Goal: Task Accomplishment & Management: Manage account settings

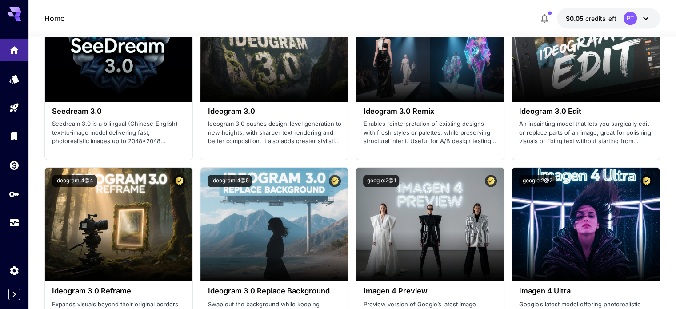
scroll to position [1403, 0]
click at [615, 23] on button "$0.05 credits left PT" at bounding box center [608, 18] width 103 height 20
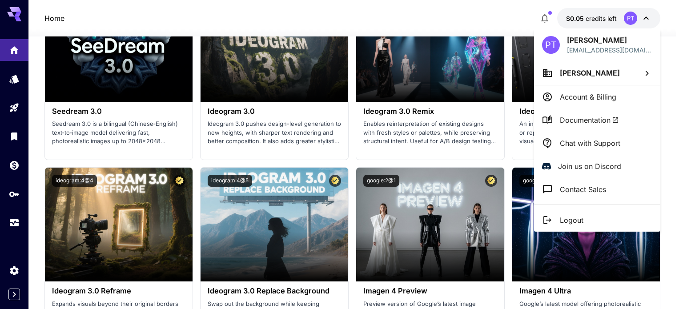
click at [14, 77] on div at bounding box center [341, 154] width 683 height 309
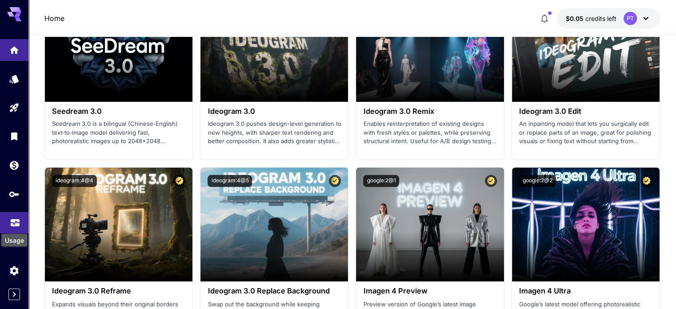
click at [10, 219] on icon "Usage" at bounding box center [15, 220] width 11 height 11
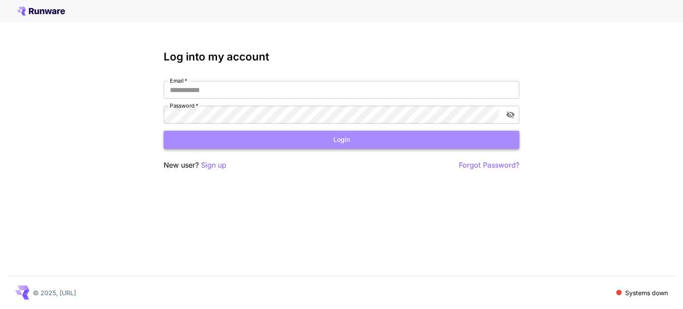
click at [293, 139] on button "Login" at bounding box center [342, 140] width 356 height 18
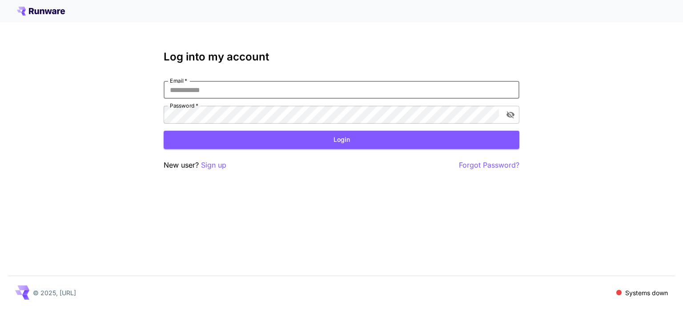
click at [289, 89] on input "Email   *" at bounding box center [342, 90] width 356 height 18
type input "**********"
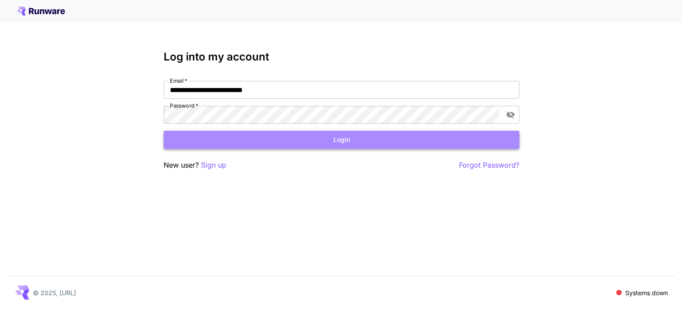
click at [314, 144] on button "Login" at bounding box center [342, 140] width 356 height 18
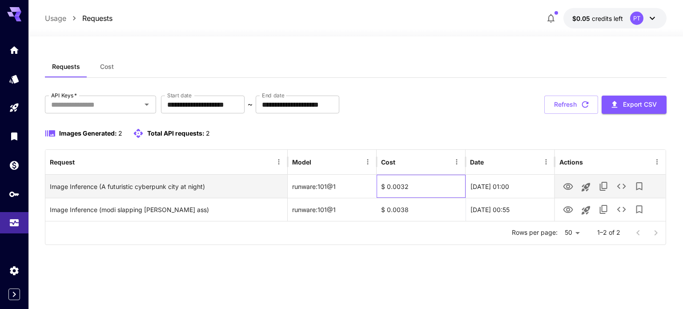
click at [406, 185] on div "$ 0.0032" at bounding box center [421, 186] width 89 height 23
click at [410, 185] on div "$ 0.0032" at bounding box center [421, 186] width 89 height 23
click at [402, 185] on div "$ 0.0032" at bounding box center [421, 186] width 89 height 23
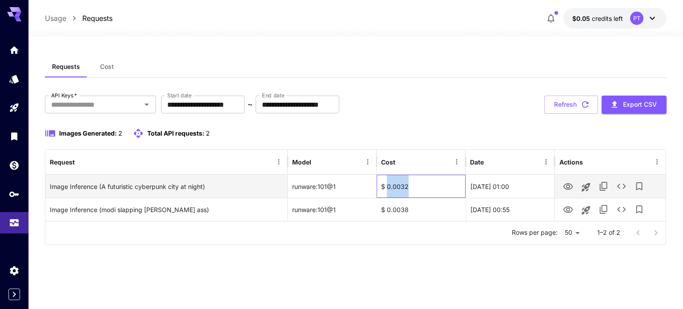
click at [402, 185] on div "$ 0.0032" at bounding box center [421, 186] width 89 height 23
copy div "0.0032"
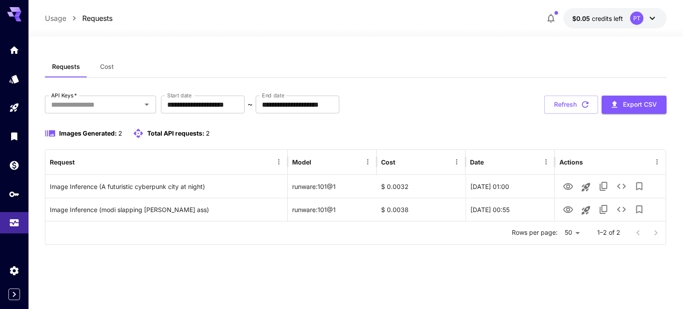
click at [474, 97] on div "**********" at bounding box center [356, 105] width 622 height 18
click at [647, 17] on icon at bounding box center [652, 18] width 11 height 11
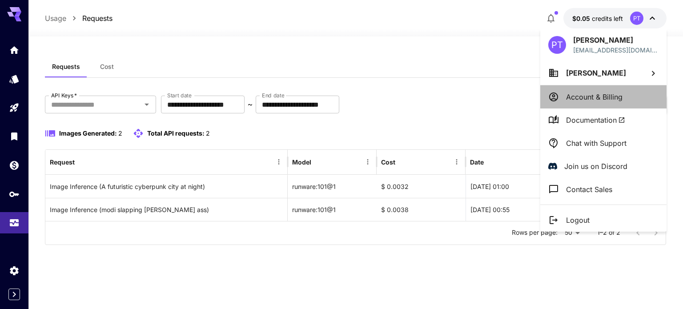
click at [594, 98] on p "Account & Billing" at bounding box center [594, 97] width 56 height 11
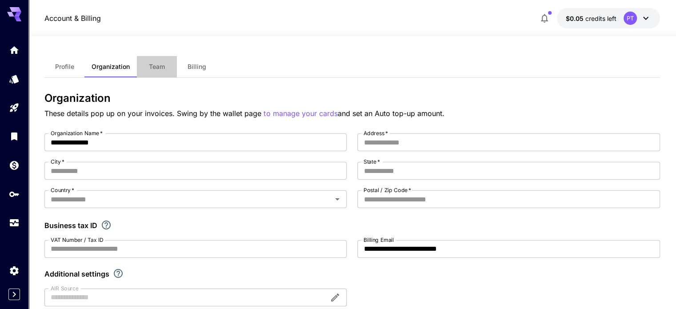
click at [152, 66] on span "Team" at bounding box center [157, 67] width 16 height 8
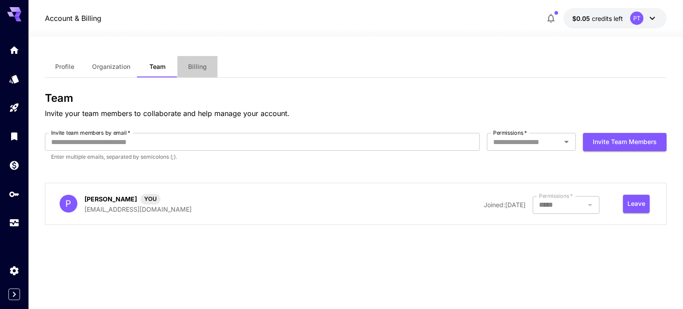
click at [194, 69] on span "Billing" at bounding box center [197, 67] width 19 height 8
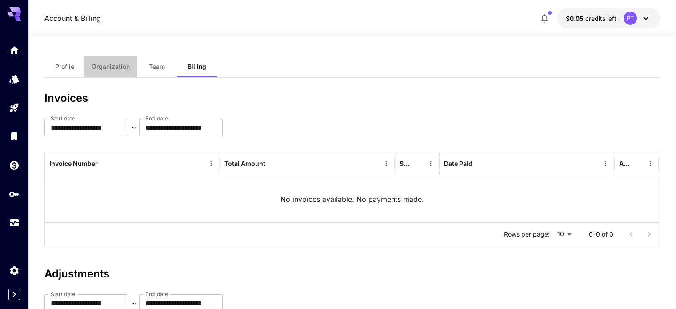
click at [100, 72] on button "Organization" at bounding box center [110, 66] width 52 height 21
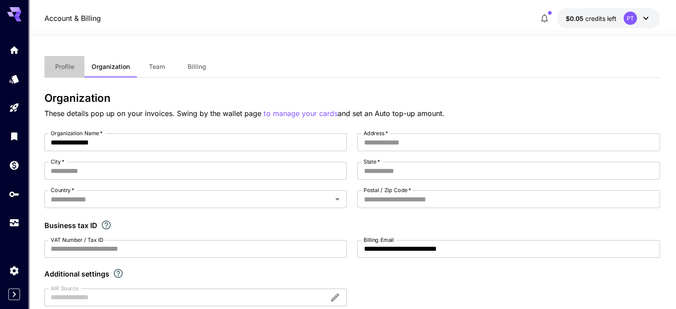
click at [64, 64] on span "Profile" at bounding box center [64, 67] width 19 height 8
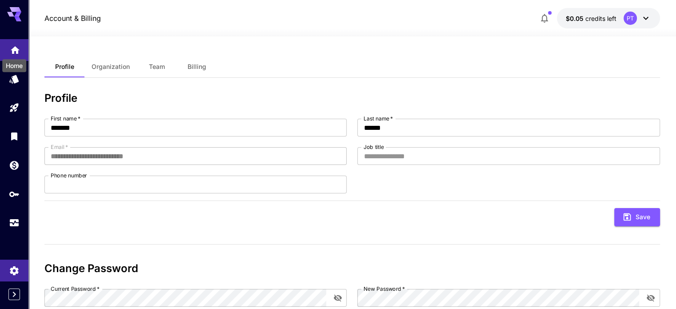
click at [10, 49] on icon "Home" at bounding box center [15, 47] width 11 height 11
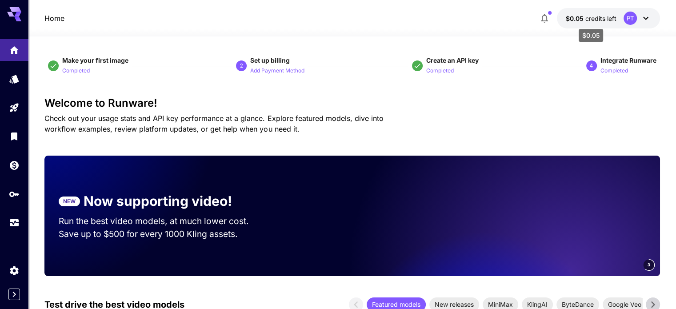
click at [579, 18] on span "$0.05" at bounding box center [576, 19] width 20 height 8
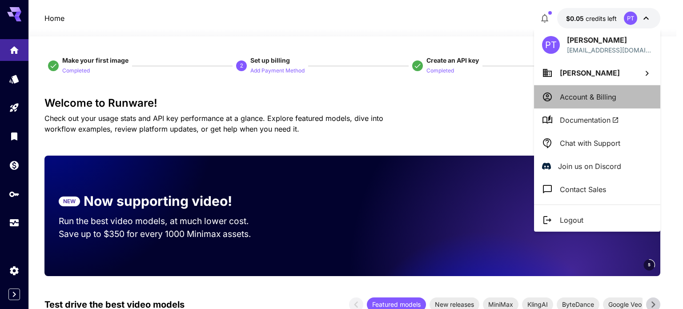
click at [594, 92] on p "Account & Billing" at bounding box center [588, 97] width 56 height 11
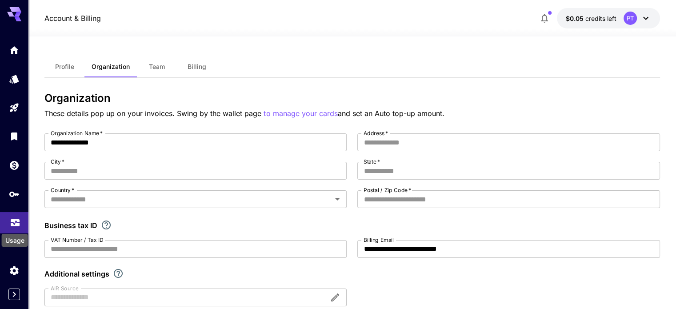
click at [20, 220] on icon "Usage" at bounding box center [15, 220] width 11 height 11
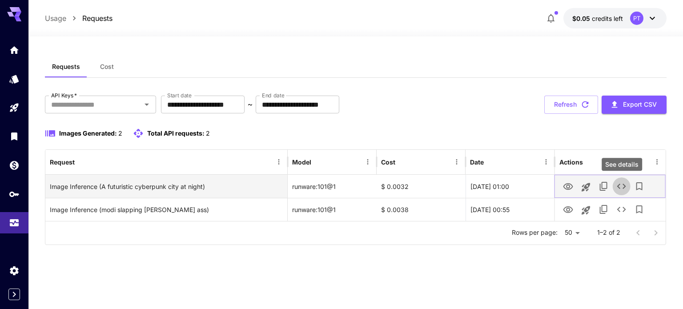
click at [627, 183] on icon "See details" at bounding box center [621, 186] width 11 height 11
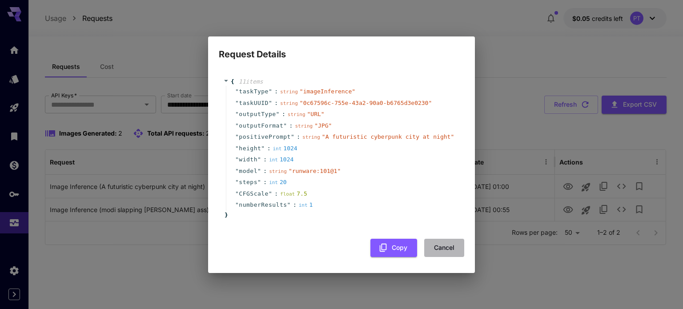
click at [450, 245] on button "Cancel" at bounding box center [444, 248] width 40 height 18
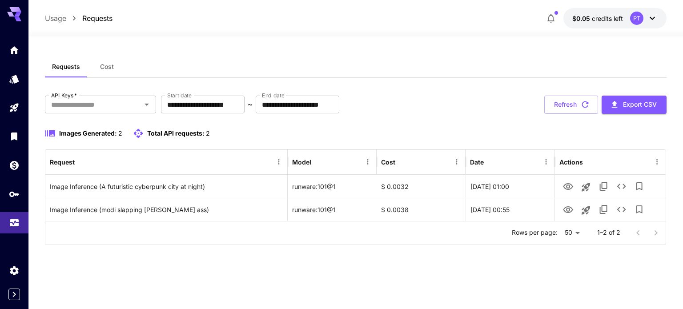
click at [102, 64] on span "Cost" at bounding box center [107, 67] width 14 height 8
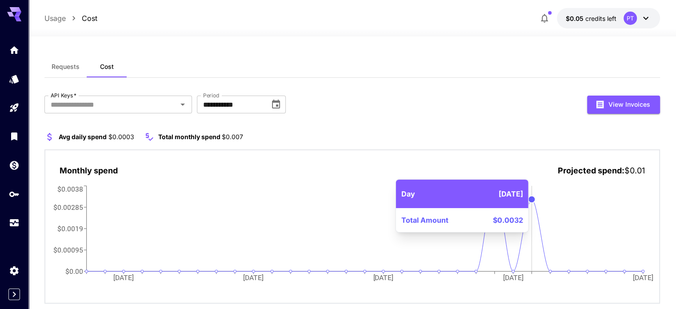
click at [535, 233] on icon "[DATE] Aug [DATE] Aug [DATE] $0.00 $0.00095 $0.0019 $0.00285 $0.0038" at bounding box center [352, 239] width 585 height 110
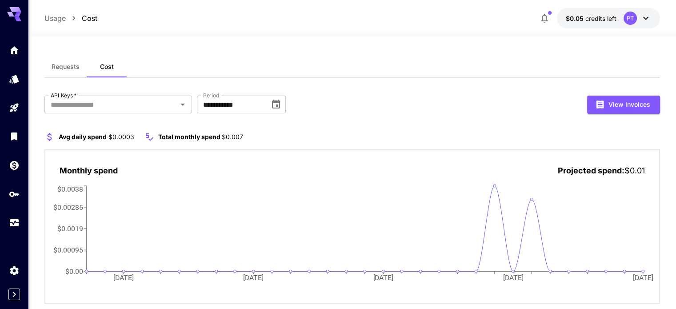
click at [624, 166] on span "Projected spend:" at bounding box center [591, 170] width 67 height 9
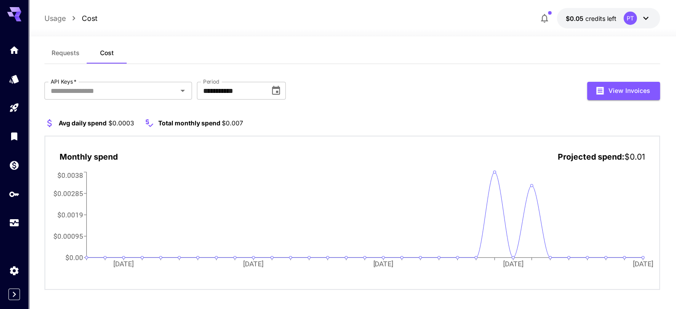
scroll to position [13, 0]
click at [639, 153] on span "$0.01" at bounding box center [635, 157] width 20 height 9
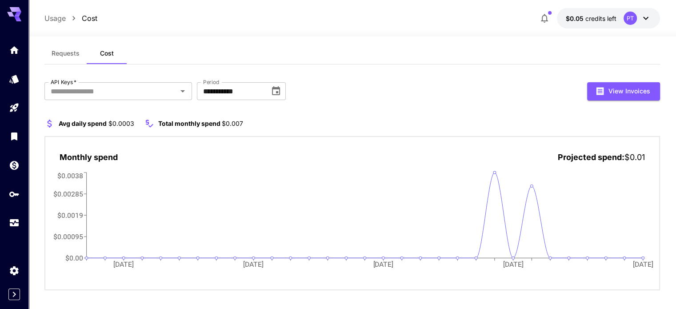
click at [240, 122] on span "$0.007" at bounding box center [232, 124] width 21 height 8
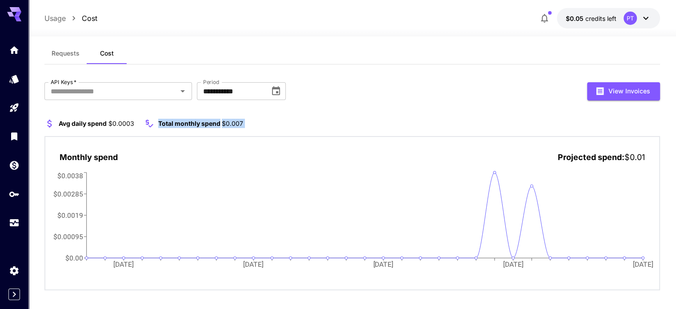
click at [240, 122] on span "$0.007" at bounding box center [232, 124] width 21 height 8
click at [639, 159] on span "$0.01" at bounding box center [635, 157] width 20 height 9
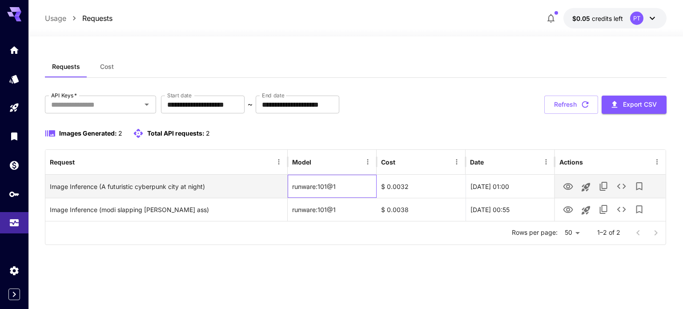
click at [313, 184] on div "runware:101@1" at bounding box center [332, 186] width 89 height 23
drag, startPoint x: 347, startPoint y: 180, endPoint x: 339, endPoint y: 182, distance: 8.7
click at [339, 182] on div "runware:101@1" at bounding box center [332, 186] width 89 height 23
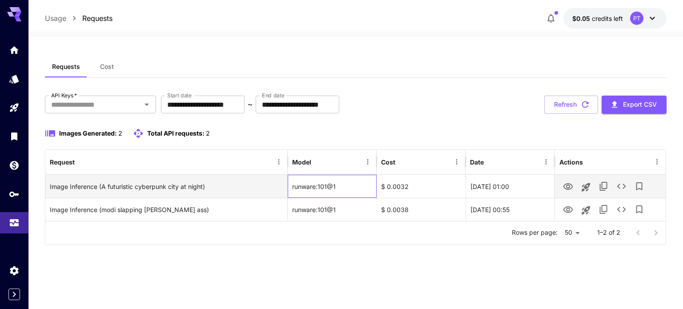
click at [339, 182] on div "runware:101@1" at bounding box center [332, 186] width 89 height 23
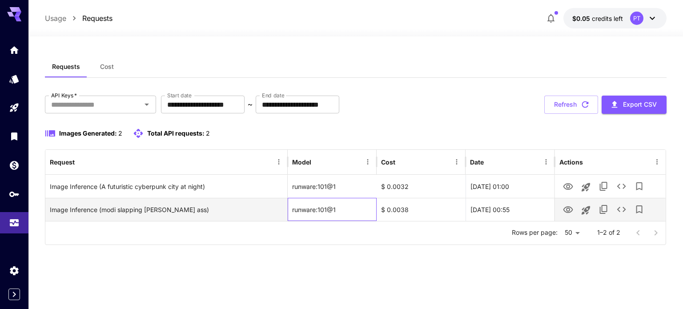
click at [334, 207] on div "runware:101@1" at bounding box center [332, 209] width 89 height 23
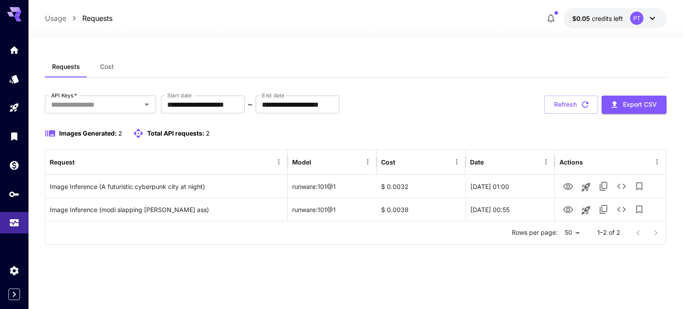
click at [414, 115] on div "**********" at bounding box center [356, 170] width 622 height 149
